Goal: Navigation & Orientation: Find specific page/section

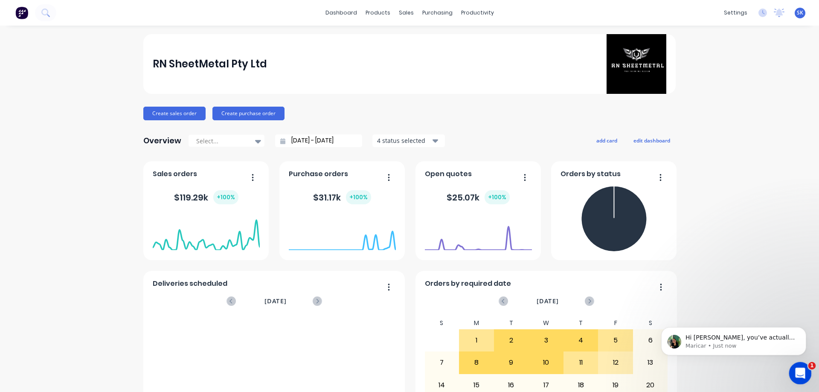
click at [806, 364] on div "Open Intercom Messenger" at bounding box center [799, 372] width 28 height 28
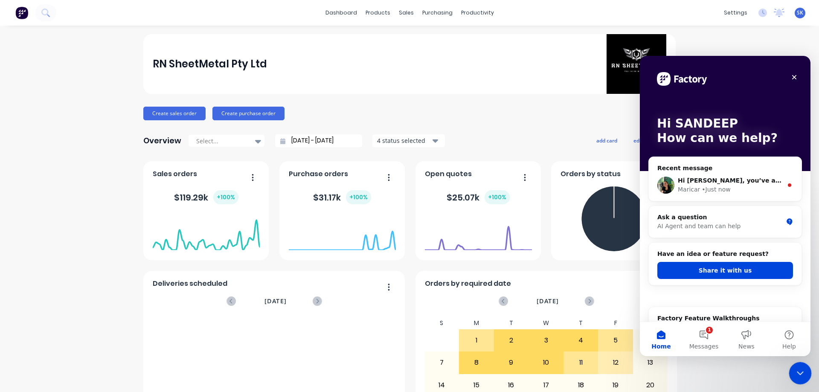
click at [707, 187] on div "• Just now" at bounding box center [716, 189] width 29 height 9
click at [712, 321] on h2 "Factory Feature Walkthroughs" at bounding box center [726, 318] width 136 height 9
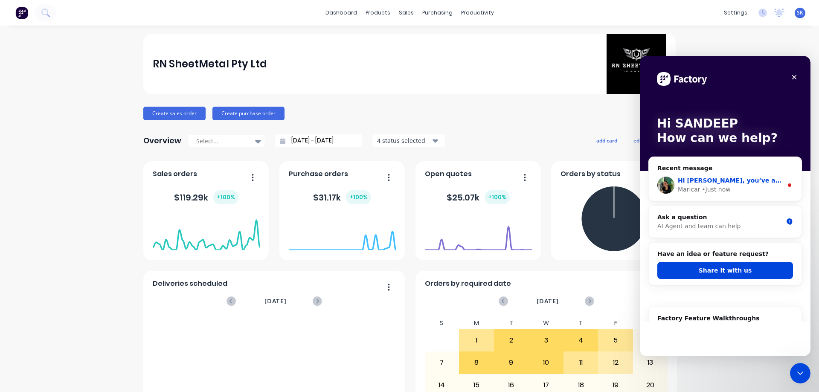
click at [702, 191] on div "• Just now" at bounding box center [716, 189] width 29 height 9
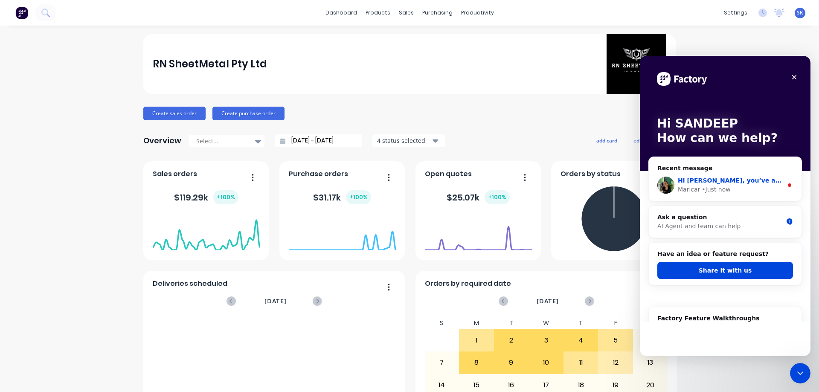
click at [702, 191] on div "• Just now" at bounding box center [716, 189] width 29 height 9
drag, startPoint x: 786, startPoint y: 184, endPoint x: 778, endPoint y: 207, distance: 25.0
click at [787, 184] on icon "Intercom messenger" at bounding box center [790, 185] width 7 height 7
click at [788, 184] on circle "Intercom messenger" at bounding box center [789, 185] width 3 height 3
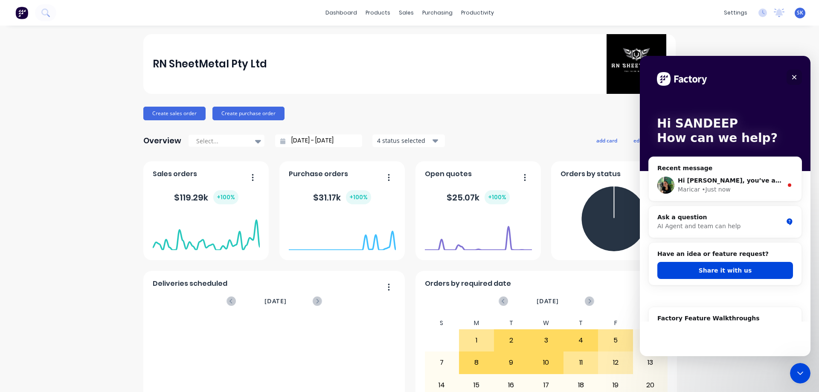
click at [796, 77] on icon "Close" at bounding box center [794, 77] width 7 height 7
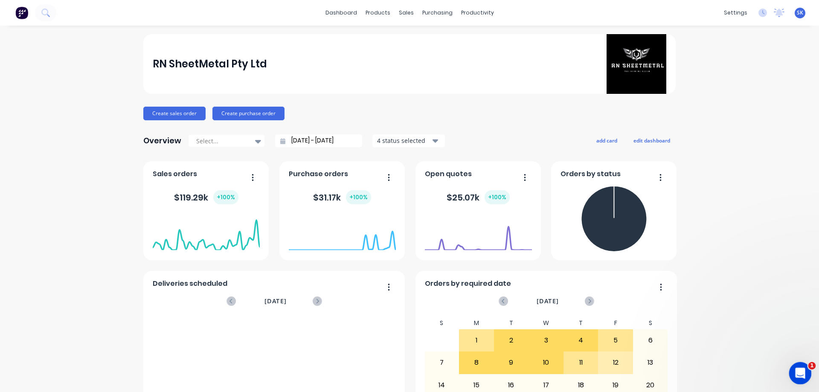
click at [796, 364] on div "Open Intercom Messenger" at bounding box center [799, 372] width 28 height 28
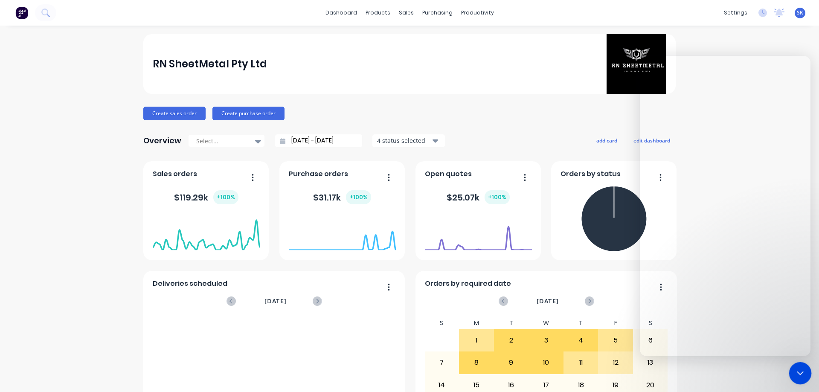
click at [802, 373] on icon "Close Intercom Messenger" at bounding box center [799, 372] width 10 height 10
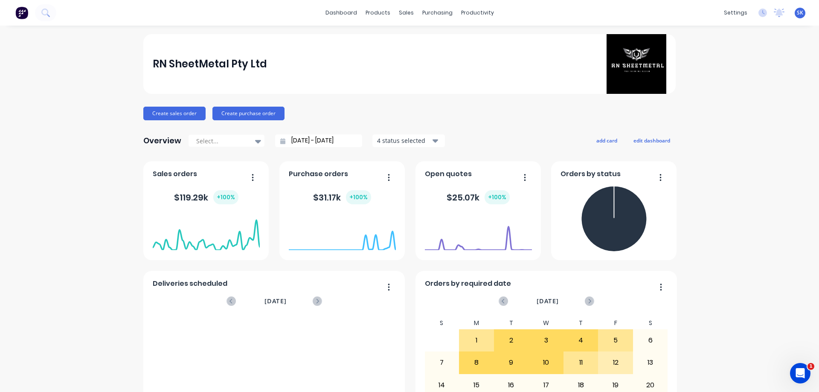
click at [426, 10] on div "purchasing" at bounding box center [437, 12] width 39 height 13
click at [436, 12] on div "purchasing" at bounding box center [437, 12] width 39 height 13
click at [437, 13] on div "purchasing" at bounding box center [437, 12] width 39 height 13
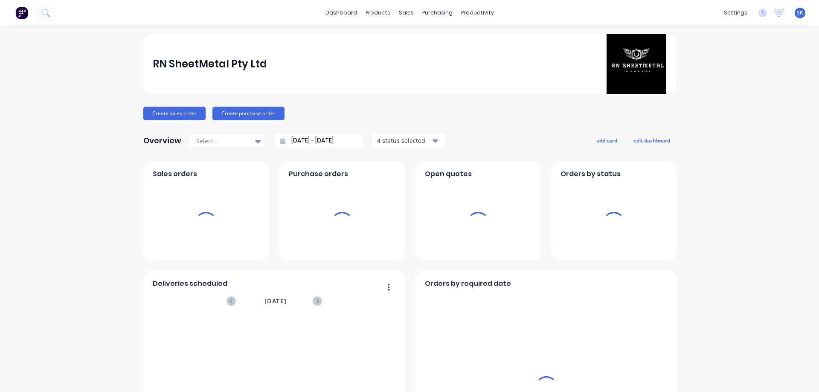
click at [420, 7] on div "purchasing" at bounding box center [437, 12] width 39 height 13
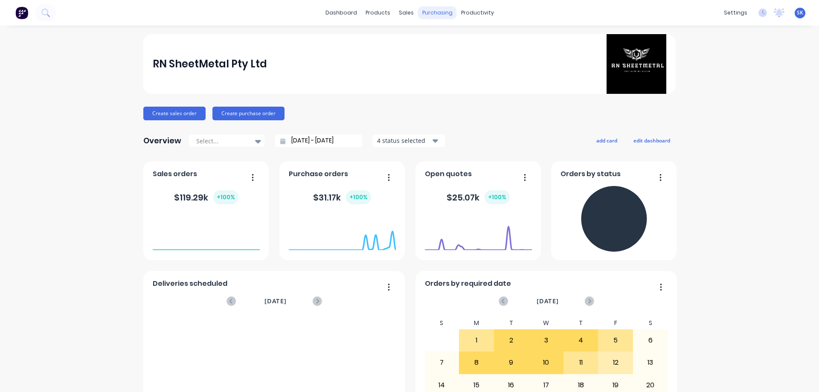
click at [435, 11] on div "purchasing" at bounding box center [437, 12] width 39 height 13
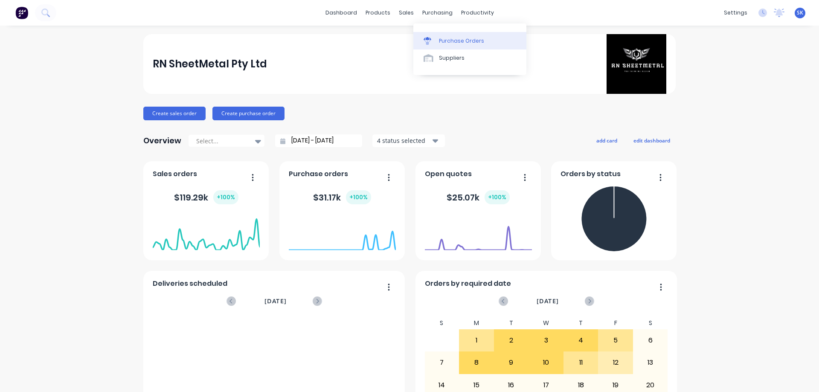
click at [442, 34] on link "Purchase Orders" at bounding box center [470, 40] width 113 height 17
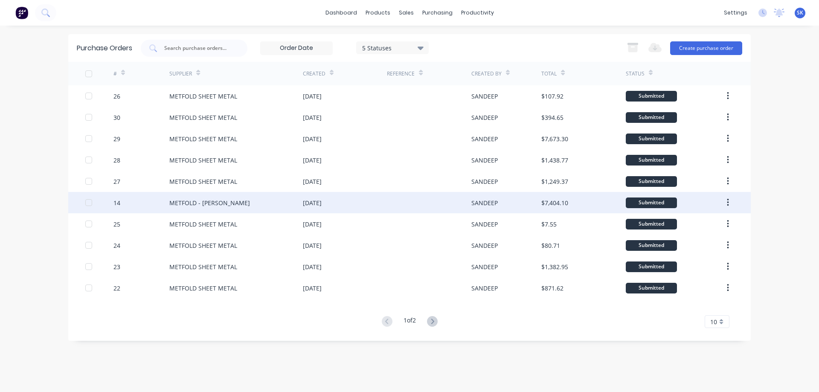
click at [401, 195] on div at bounding box center [429, 202] width 84 height 21
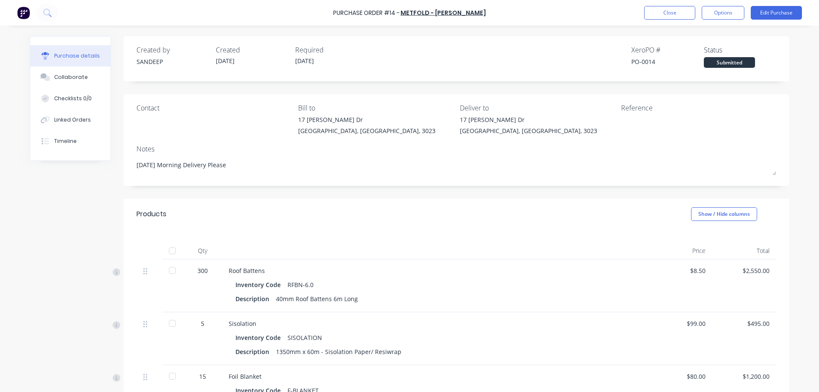
type textarea "x"
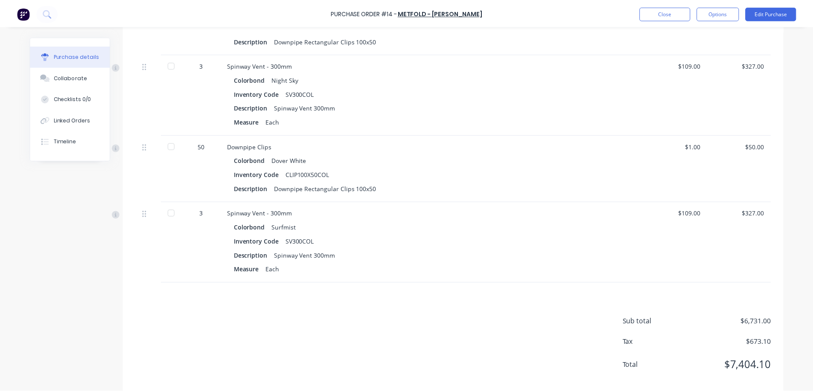
scroll to position [980, 0]
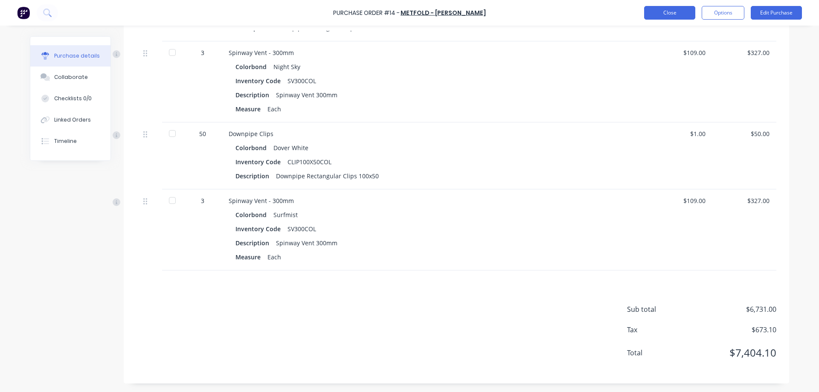
click at [657, 8] on button "Close" at bounding box center [669, 13] width 51 height 14
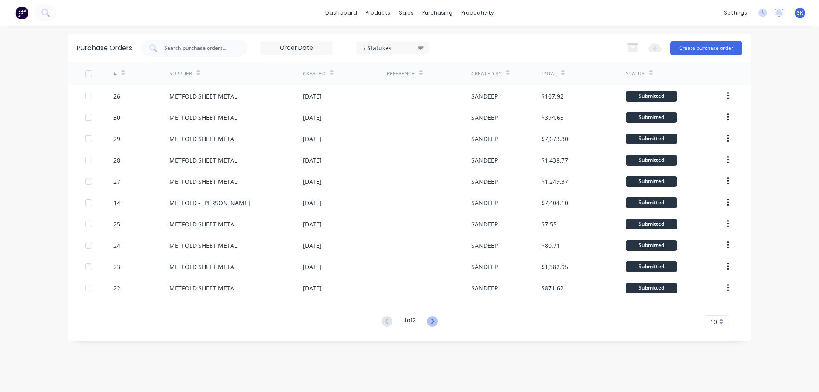
click at [431, 321] on icon at bounding box center [432, 321] width 11 height 11
click at [402, 15] on div "sales" at bounding box center [406, 12] width 23 height 13
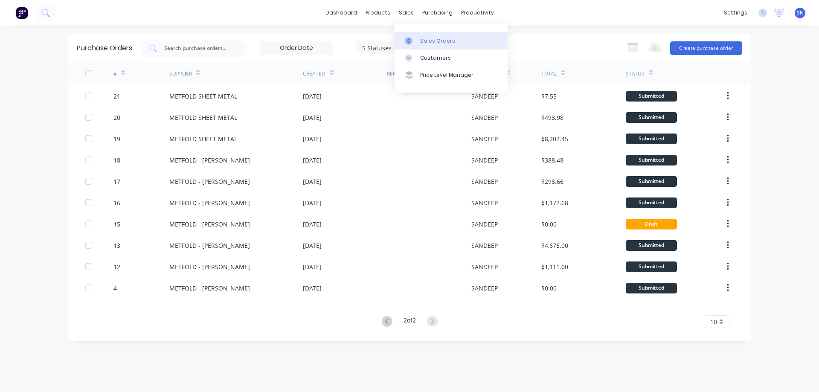
click at [431, 43] on div "Sales Orders" at bounding box center [437, 41] width 35 height 8
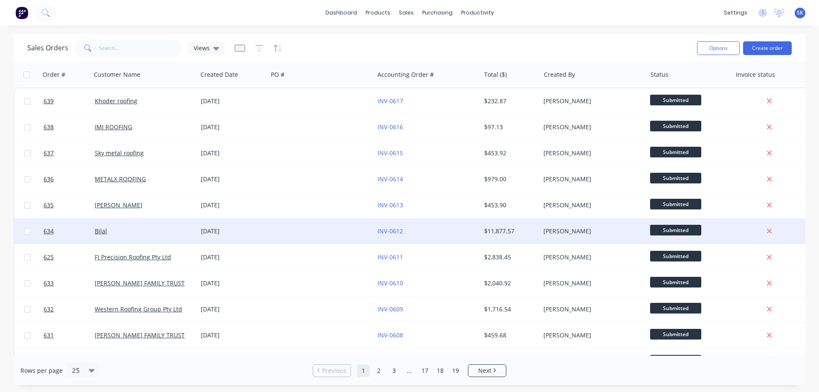
click at [301, 221] on div at bounding box center [321, 232] width 106 height 26
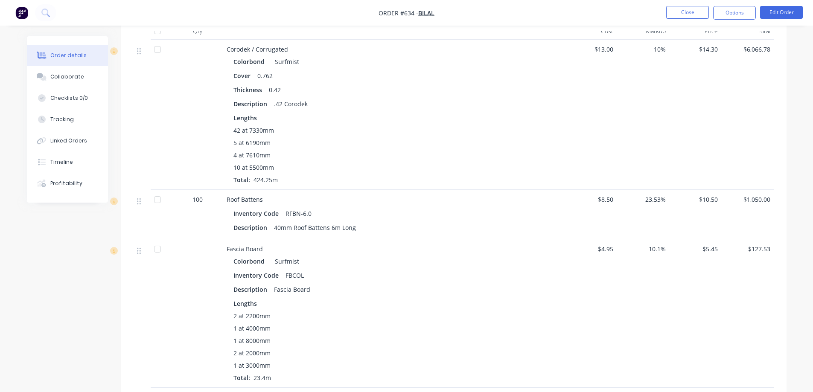
scroll to position [256, 0]
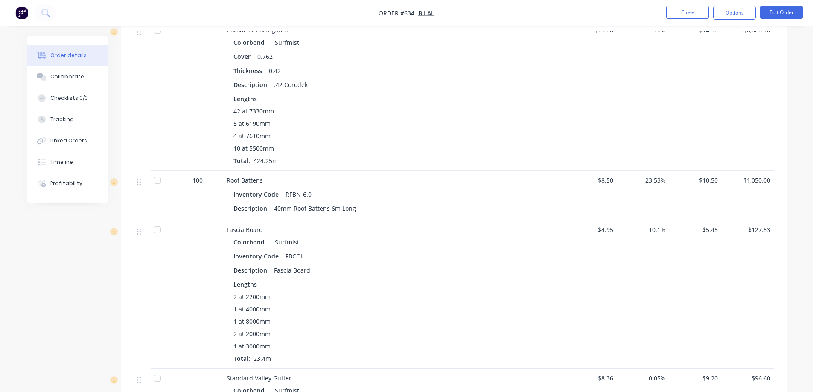
click at [25, 12] on img "button" at bounding box center [21, 12] width 13 height 13
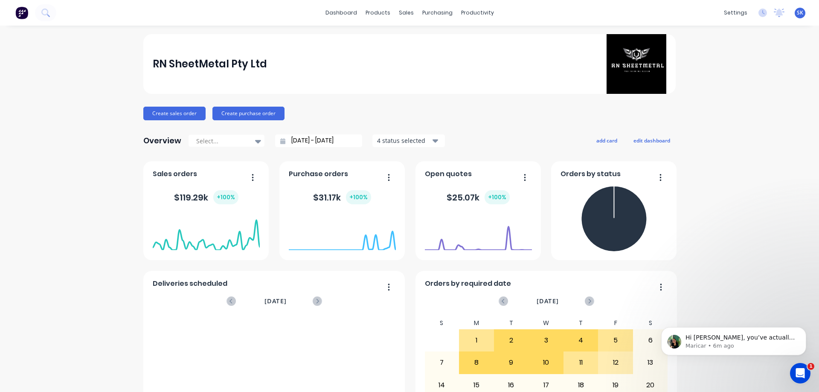
click at [27, 15] on img at bounding box center [21, 12] width 13 height 13
click at [804, 332] on icon "Dismiss notification" at bounding box center [804, 329] width 5 height 5
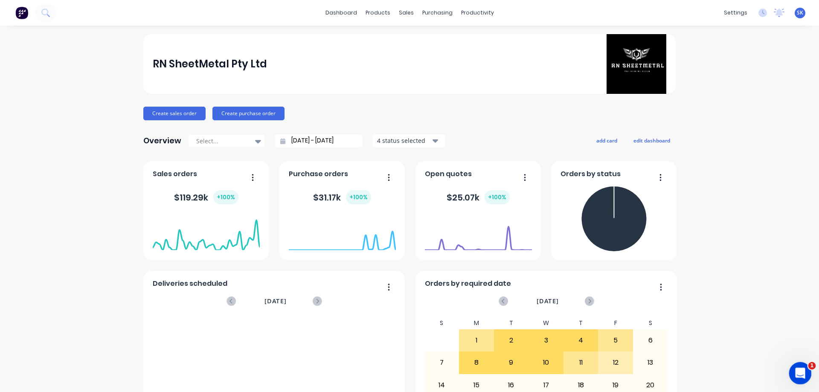
click at [809, 368] on div "Open Intercom Messenger" at bounding box center [799, 372] width 28 height 28
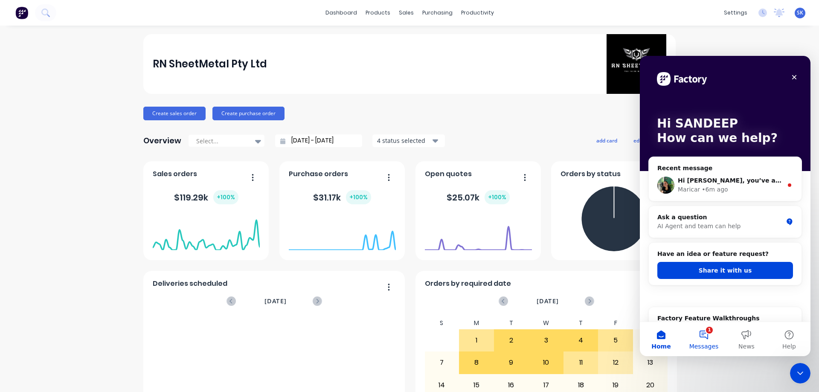
click at [714, 333] on button "1 Messages" at bounding box center [704, 339] width 43 height 34
click at [708, 340] on button "1 Messages" at bounding box center [704, 339] width 43 height 34
click at [705, 338] on button "1 Messages" at bounding box center [704, 339] width 43 height 34
click at [794, 77] on icon "Close" at bounding box center [795, 77] width 5 height 5
